Goal: Feedback & Contribution: Submit feedback/report problem

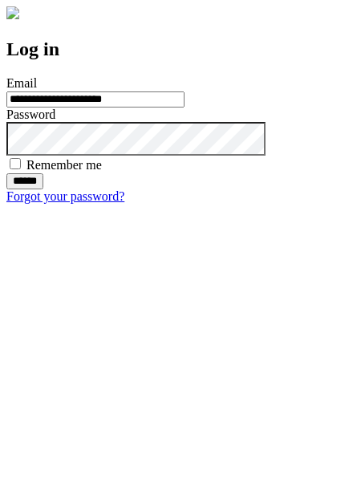
type input "**********"
click at [43, 189] on input "******" at bounding box center [24, 181] width 37 height 16
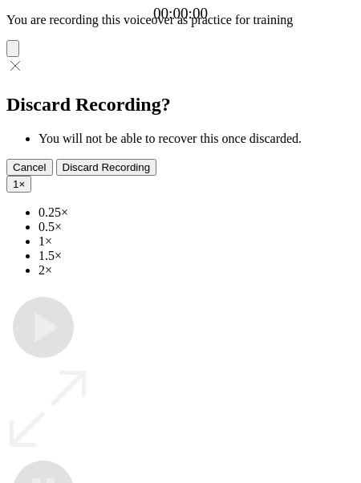
type input "**********"
